Goal: Transaction & Acquisition: Download file/media

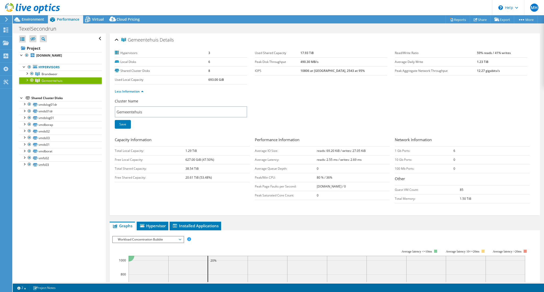
select select "USD"
click at [45, 82] on span "Gemeentehuis" at bounding box center [52, 81] width 21 height 4
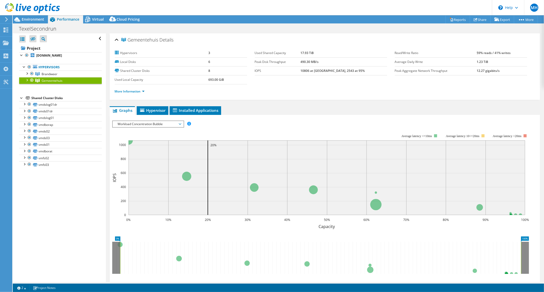
click at [45, 82] on span "Gemeentehuis" at bounding box center [52, 81] width 21 height 4
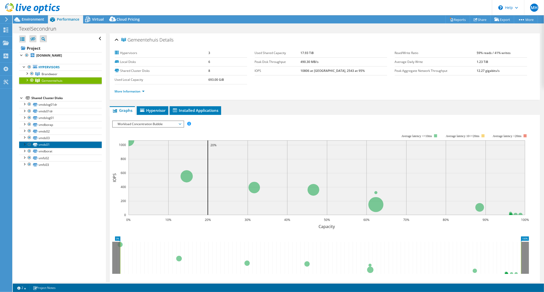
click at [48, 143] on link "vmds01" at bounding box center [60, 145] width 83 height 7
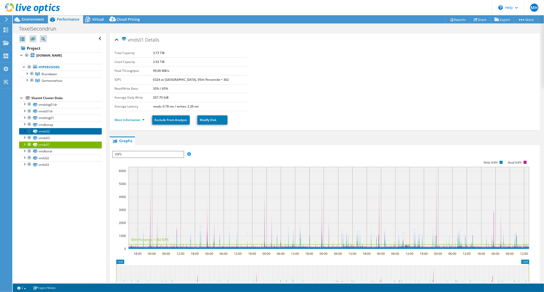
click at [45, 129] on link "vmds02" at bounding box center [60, 131] width 83 height 7
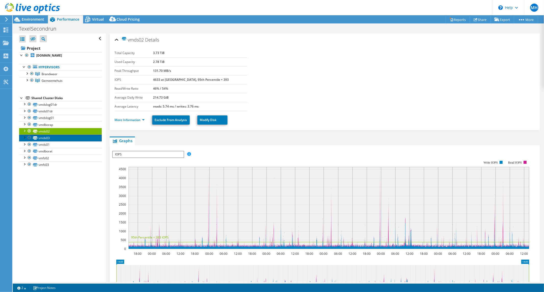
click at [48, 139] on link "vmds03" at bounding box center [60, 138] width 83 height 7
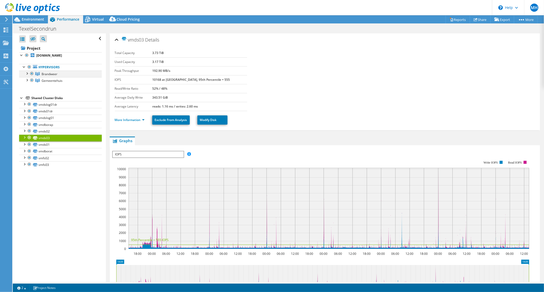
click at [28, 73] on div at bounding box center [26, 73] width 5 height 5
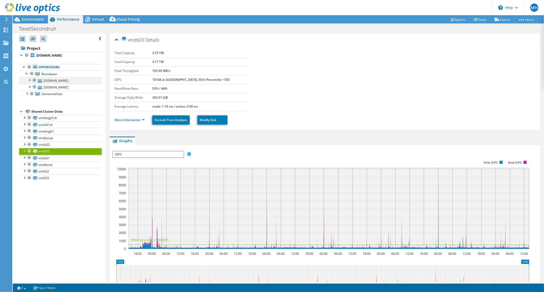
click at [29, 81] on div at bounding box center [29, 79] width 5 height 5
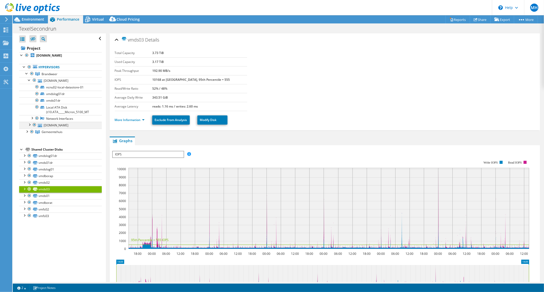
click at [28, 124] on div at bounding box center [29, 124] width 5 height 5
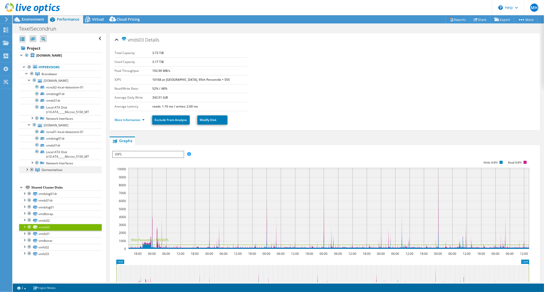
click at [27, 169] on div at bounding box center [26, 169] width 5 height 5
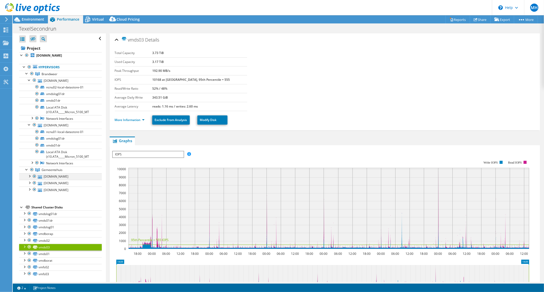
click at [30, 175] on div at bounding box center [29, 175] width 5 height 5
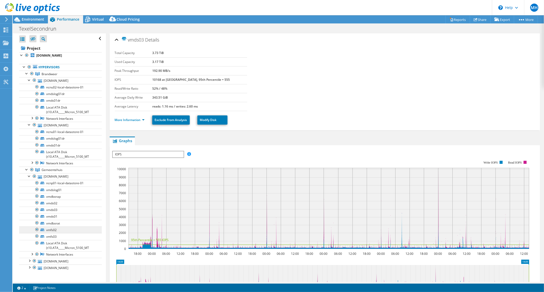
scroll to position [28, 0]
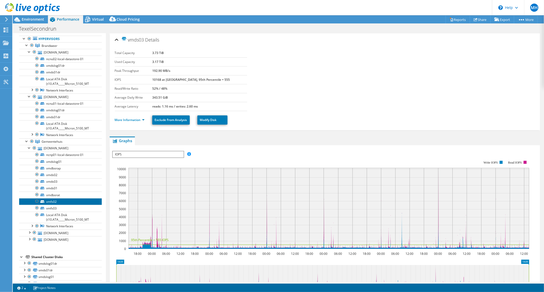
click at [50, 199] on link "vmfs02" at bounding box center [60, 202] width 83 height 7
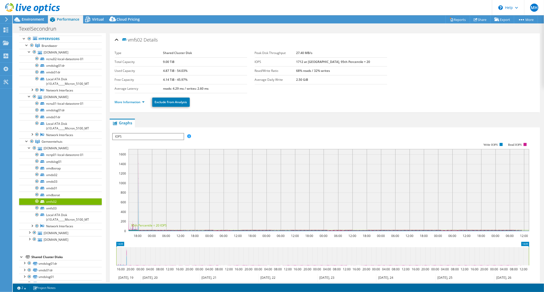
click at [149, 134] on span "IOPS" at bounding box center [148, 137] width 71 height 6
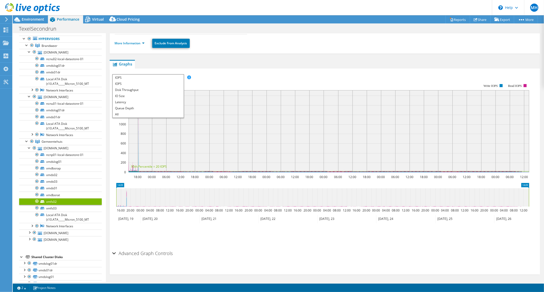
scroll to position [0, 0]
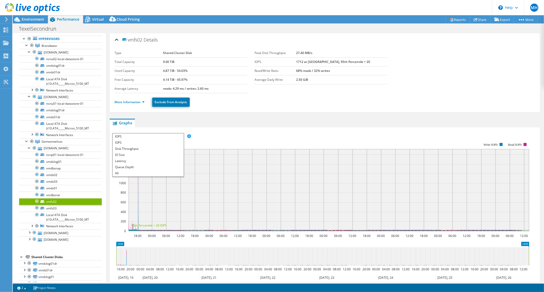
click at [262, 96] on ul "More Information Exclude From Analysis" at bounding box center [325, 101] width 420 height 10
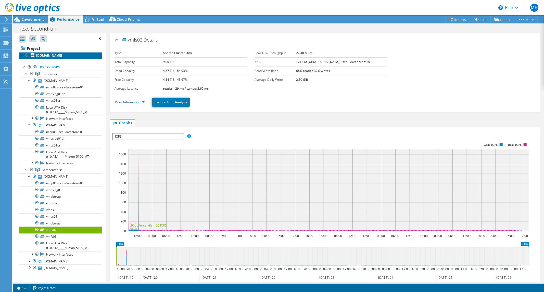
click at [43, 54] on b "[DOMAIN_NAME]" at bounding box center [49, 55] width 26 height 4
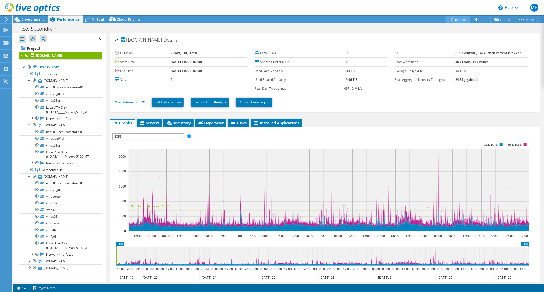
click at [461, 19] on link "Reports" at bounding box center [458, 20] width 24 height 8
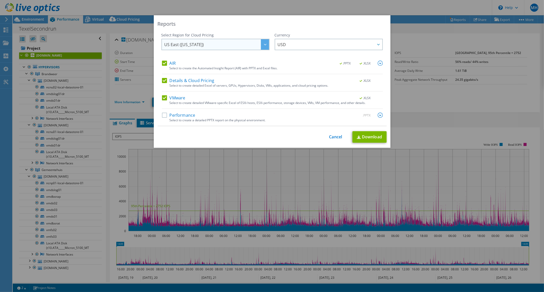
click at [196, 45] on span "US East ([US_STATE])" at bounding box center [217, 44] width 105 height 10
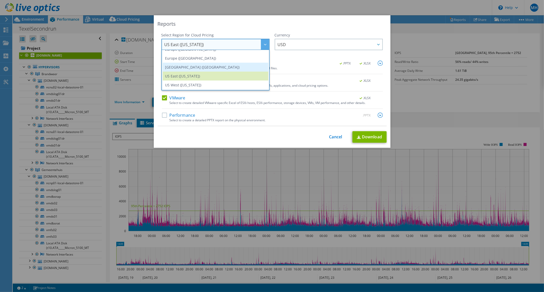
scroll to position [40, 0]
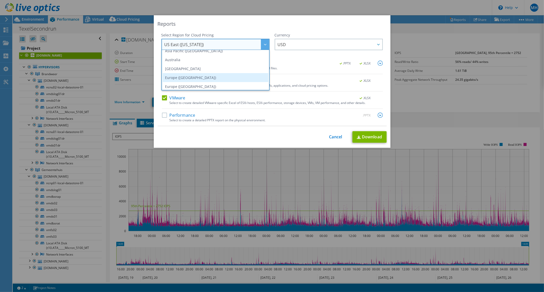
click at [201, 76] on li "Europe ([GEOGRAPHIC_DATA])" at bounding box center [216, 77] width 106 height 9
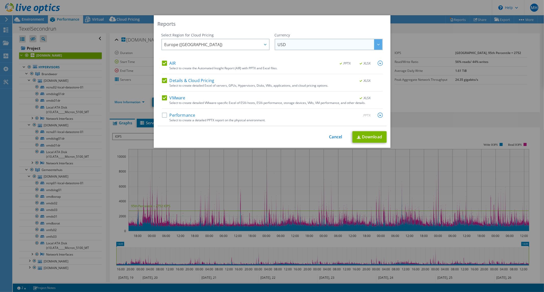
click at [301, 46] on span "USD" at bounding box center [330, 44] width 105 height 10
click at [295, 66] on li "EUR" at bounding box center [329, 70] width 106 height 9
click at [253, 120] on div "Select to create a detailed PPTX report on the physical environment." at bounding box center [276, 121] width 213 height 4
click at [166, 116] on label "Performance" at bounding box center [178, 115] width 33 height 5
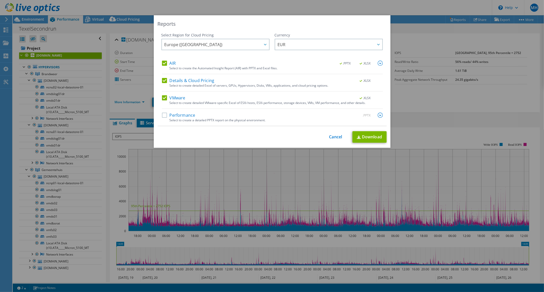
click at [0, 0] on input "Performance" at bounding box center [0, 0] width 0 height 0
click at [378, 116] on img at bounding box center [380, 115] width 5 height 5
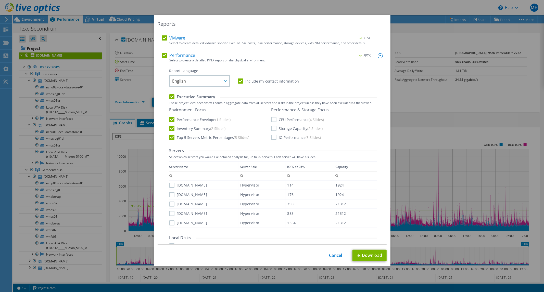
scroll to position [85, 0]
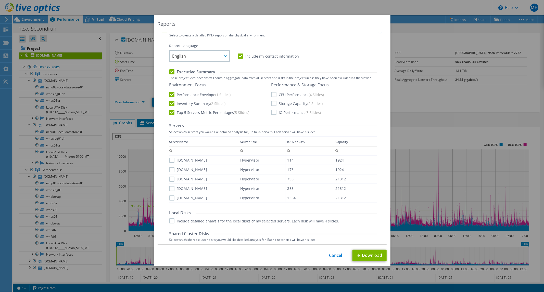
click at [272, 92] on label "CPU Performance (4 Slides)" at bounding box center [297, 94] width 53 height 5
click at [0, 0] on input "CPU Performance (4 Slides)" at bounding box center [0, 0] width 0 height 0
click at [272, 104] on label "Storage Capacity (2 Slides)" at bounding box center [297, 103] width 52 height 5
click at [0, 0] on input "Storage Capacity (2 Slides)" at bounding box center [0, 0] width 0 height 0
click at [272, 112] on label "IO Performance (5 Slides)" at bounding box center [296, 112] width 50 height 5
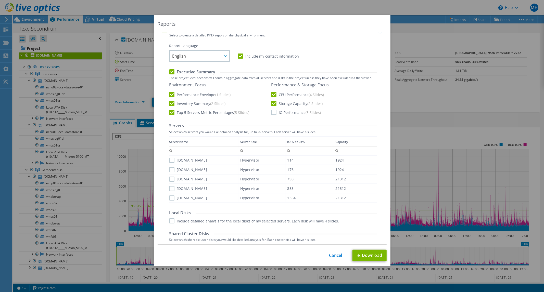
click at [0, 0] on input "IO Performance (5 Slides)" at bounding box center [0, 0] width 0 height 0
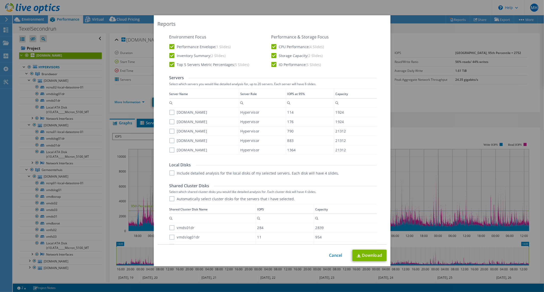
scroll to position [142, 0]
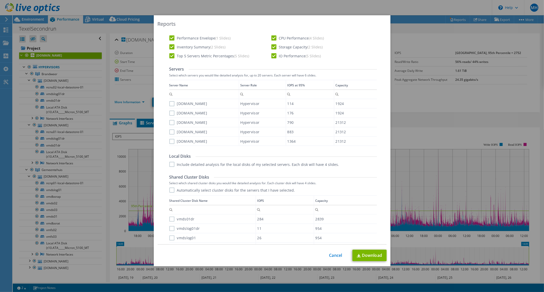
click at [169, 163] on label "Include detailed analysis for the local disks of my selected servers. Each disk…" at bounding box center [254, 164] width 170 height 5
click at [0, 0] on input "Include detailed analysis for the local disks of my selected servers. Each disk…" at bounding box center [0, 0] width 0 height 0
click at [169, 163] on label "Include detailed analysis for the local disks of my selected servers. Each disk…" at bounding box center [254, 164] width 170 height 5
click at [0, 0] on input "Include detailed analysis for the local disks of my selected servers. Each disk…" at bounding box center [0, 0] width 0 height 0
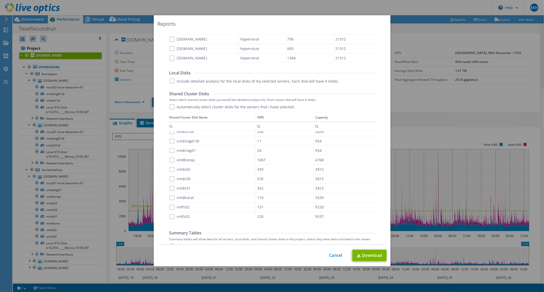
scroll to position [251, 0]
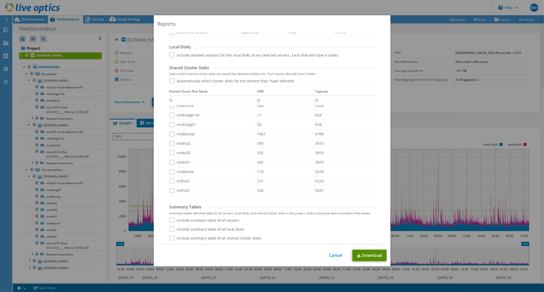
click at [371, 254] on link "Download" at bounding box center [370, 255] width 34 height 11
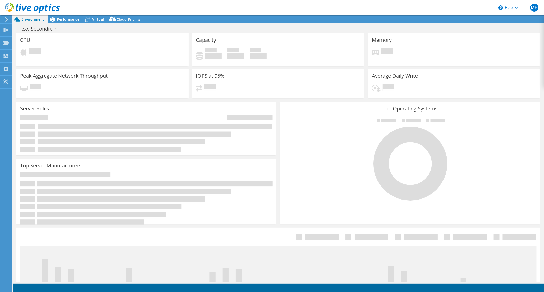
select select "EUFrankfurt"
select select "EUR"
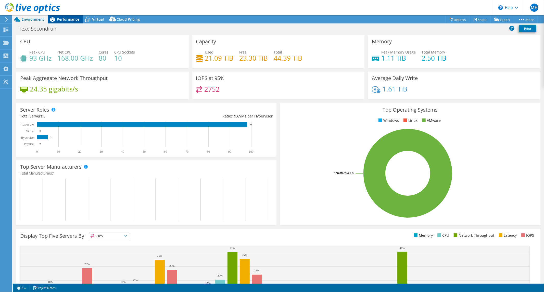
click at [58, 18] on span "Performance" at bounding box center [68, 19] width 22 height 5
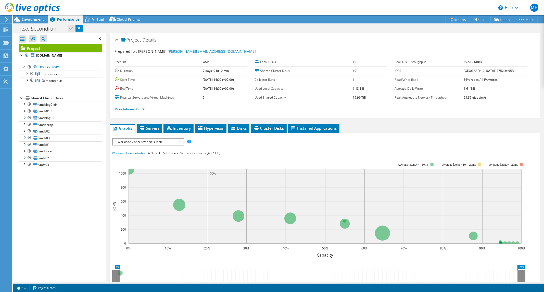
click at [145, 109] on li "More Information" at bounding box center [131, 110] width 33 height 6
click at [144, 109] on link "More Information" at bounding box center [130, 109] width 30 height 4
